Goal: Contribute content: Add original content to the website for others to see

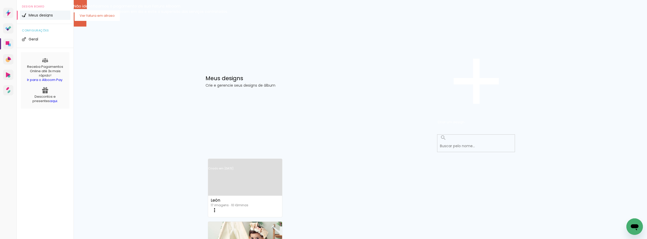
click at [218, 207] on iron-icon at bounding box center [214, 210] width 6 height 6
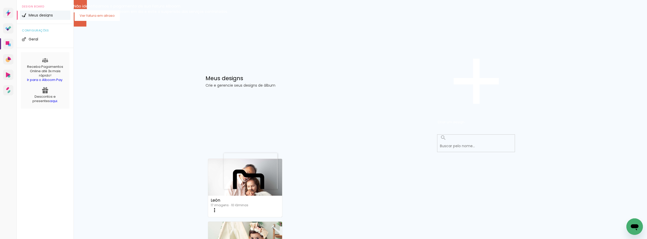
click at [479, 64] on iron-icon at bounding box center [476, 81] width 77 height 77
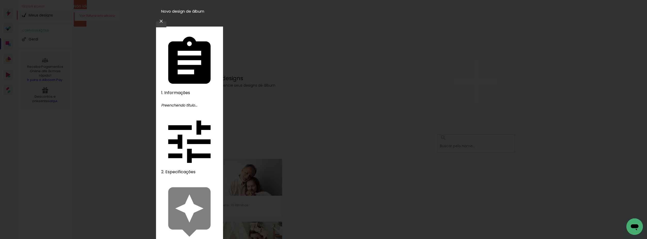
type input "[PERSON_NAME]"
type paper-input "[PERSON_NAME]"
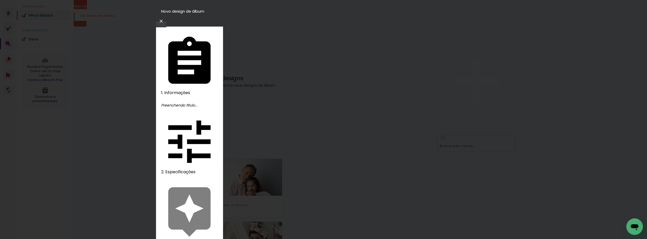
click at [0, 0] on slot "Avançar" at bounding box center [0, 0] width 0 height 0
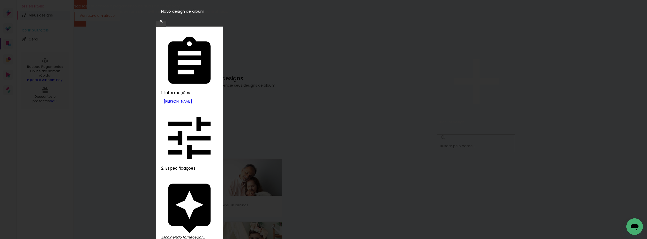
drag, startPoint x: 243, startPoint y: 100, endPoint x: 208, endPoint y: 109, distance: 36.7
type input "UP"
type paper-input "UP"
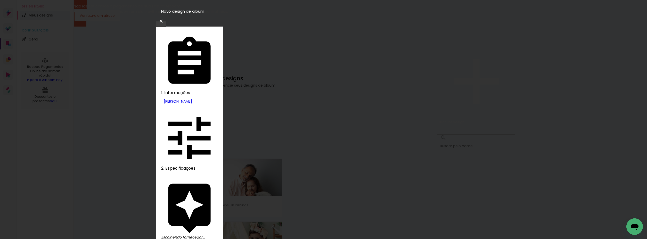
drag, startPoint x: 249, startPoint y: 101, endPoint x: 228, endPoint y: 102, distance: 20.7
type input "g"
type paper-input "g"
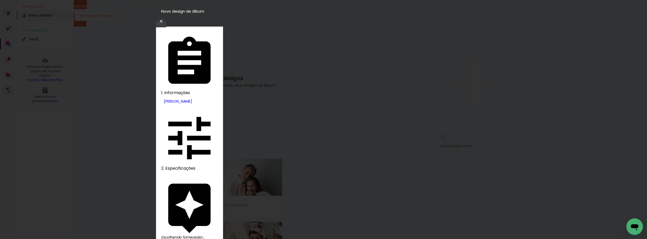
click at [0, 0] on slot "Tamanho Livre" at bounding box center [0, 0] width 0 height 0
click at [0, 0] on slot "Avançar" at bounding box center [0, 0] width 0 height 0
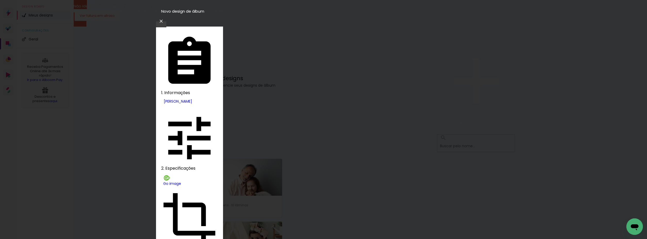
click at [0, 0] on slot "Fastbook 800g" at bounding box center [0, 0] width 0 height 0
type input "Fastbook 800g"
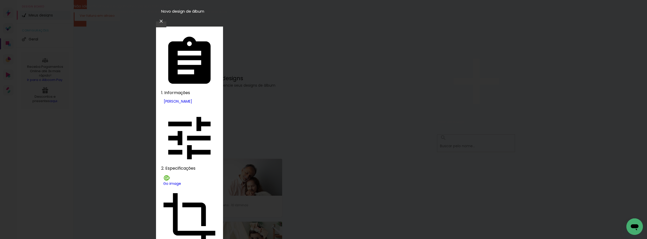
click at [0, 0] on slot "Avançar" at bounding box center [0, 0] width 0 height 0
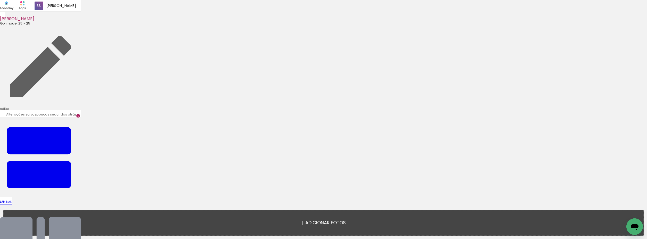
click at [320, 225] on span "Adicionar Fotos" at bounding box center [325, 223] width 40 height 5
click at [0, 0] on input "file" at bounding box center [0, 0] width 0 height 0
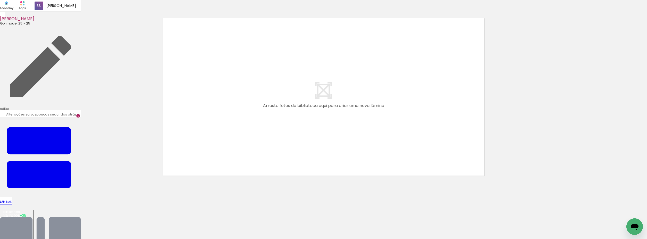
scroll to position [6, 0]
